Goal: Task Accomplishment & Management: Complete application form

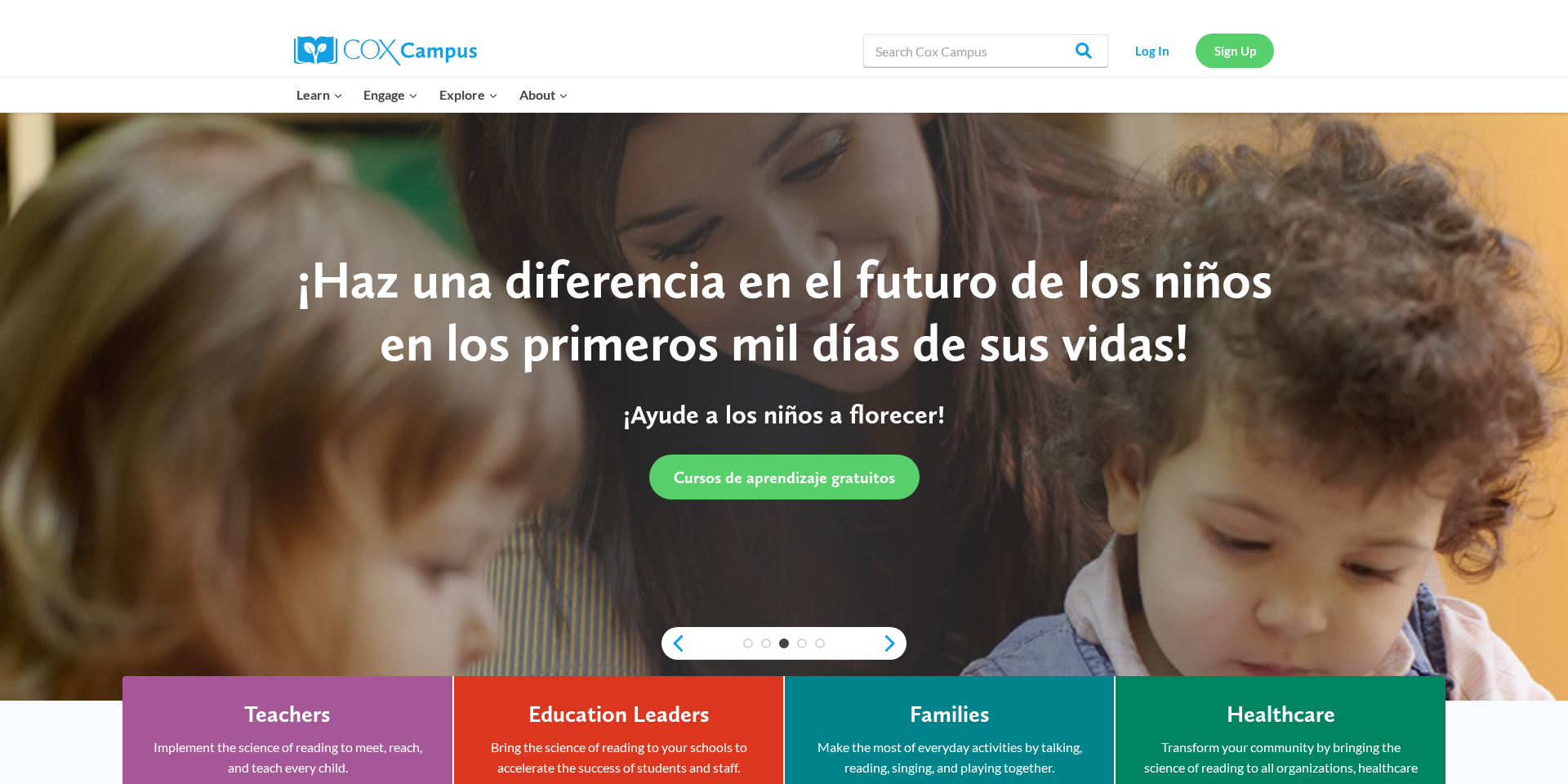
click at [1215, 51] on link "Sign Up" at bounding box center [1235, 51] width 78 height 34
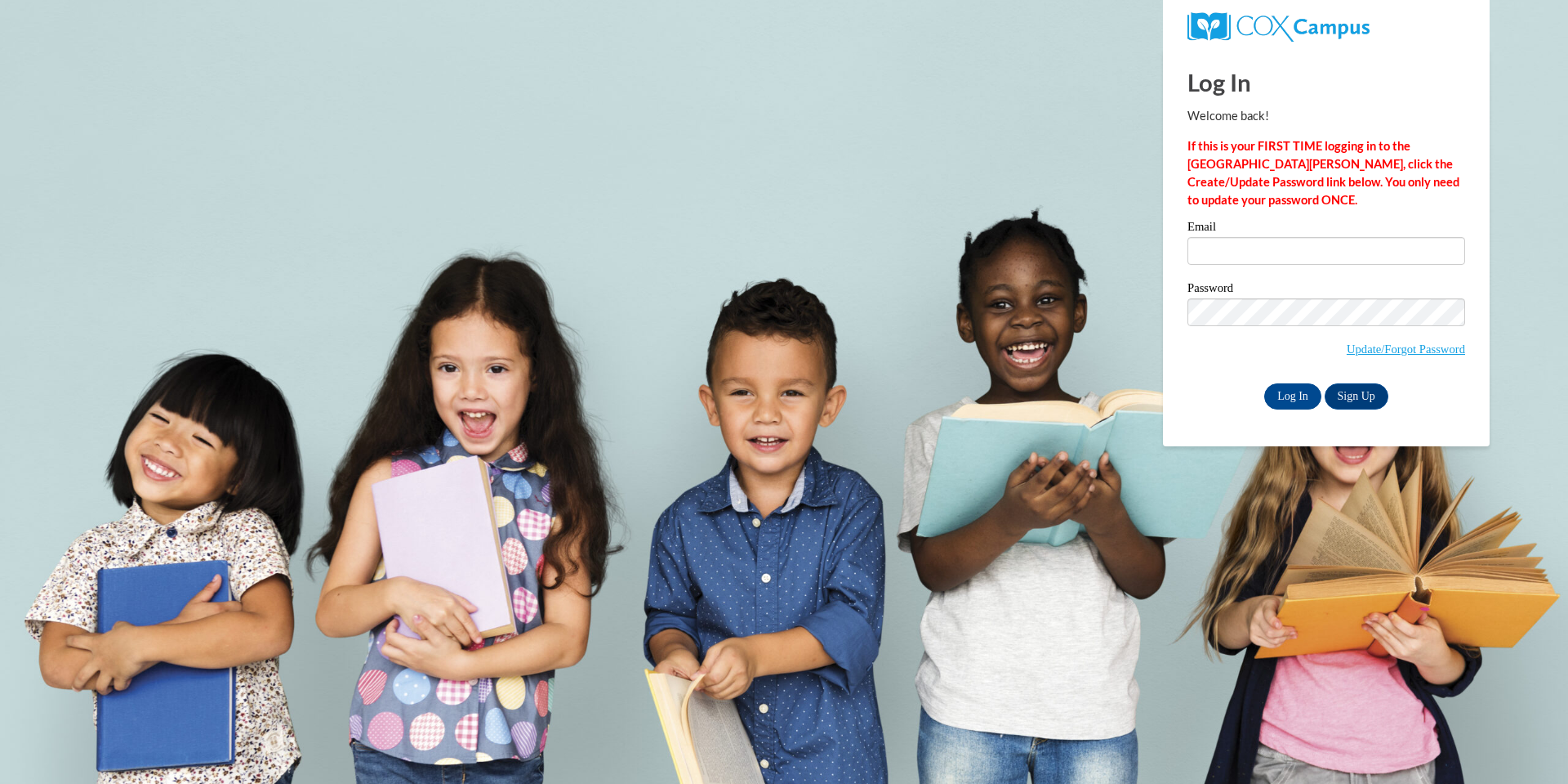
type input "[EMAIL_ADDRESS][DOMAIN_NAME]"
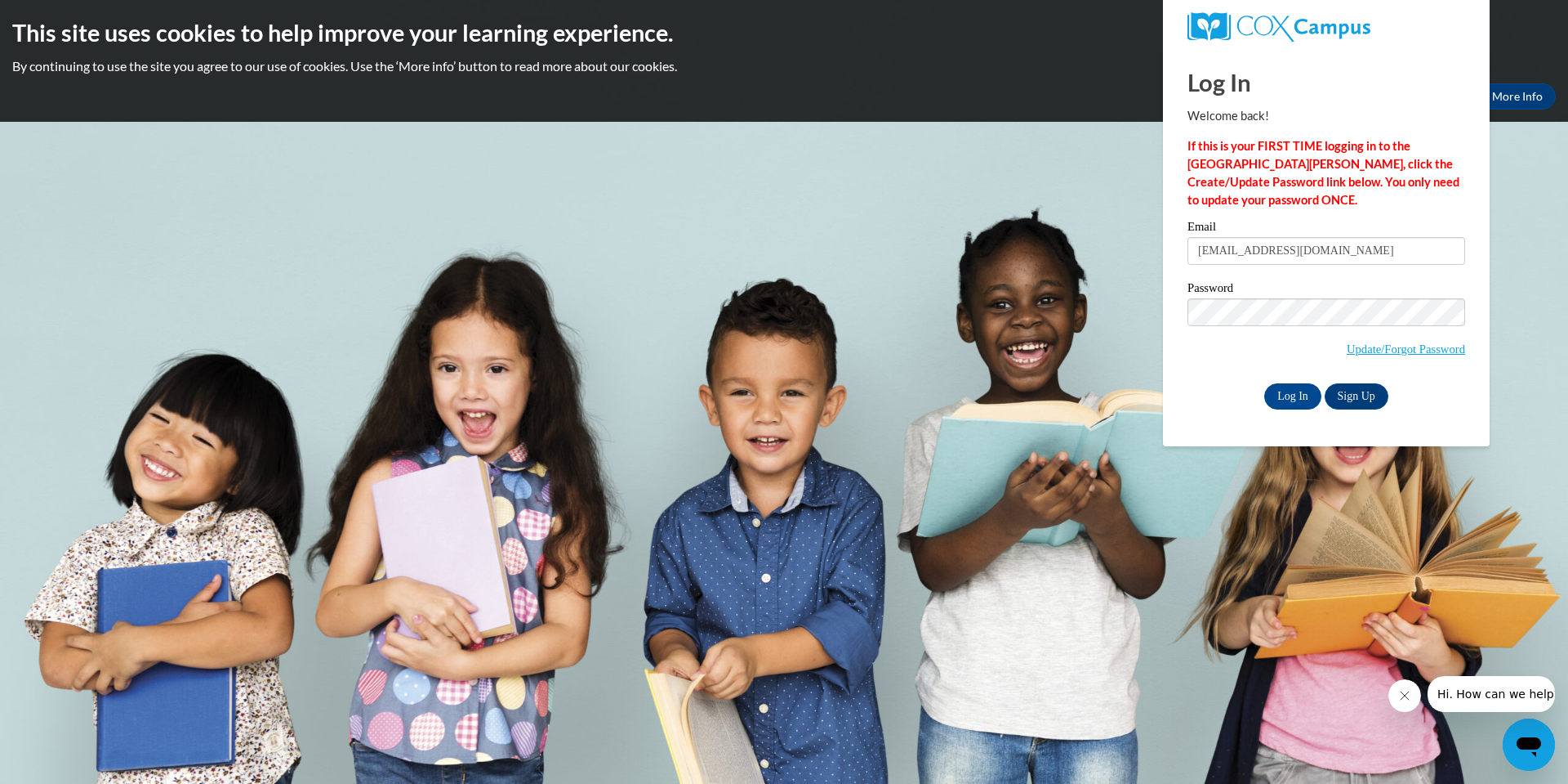
click at [1551, 193] on body "This site uses cookies to help improve your learning experience. By continuing …" at bounding box center [784, 392] width 1568 height 784
